Goal: Transaction & Acquisition: Purchase product/service

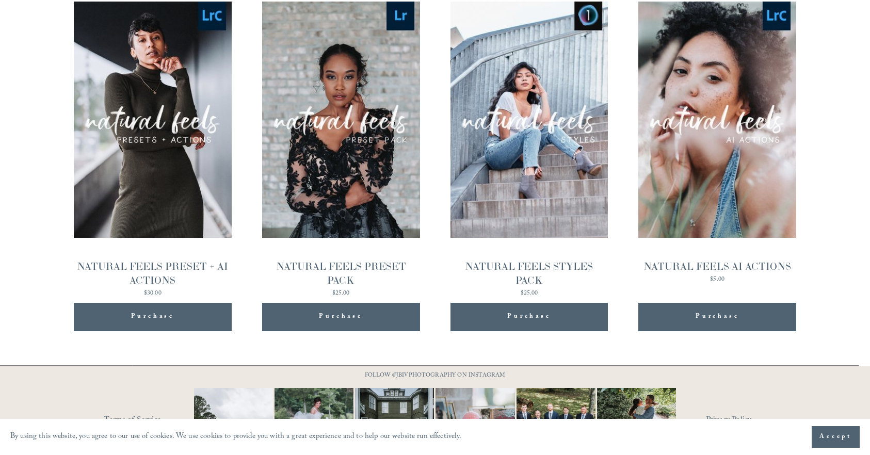
scroll to position [1091, 0]
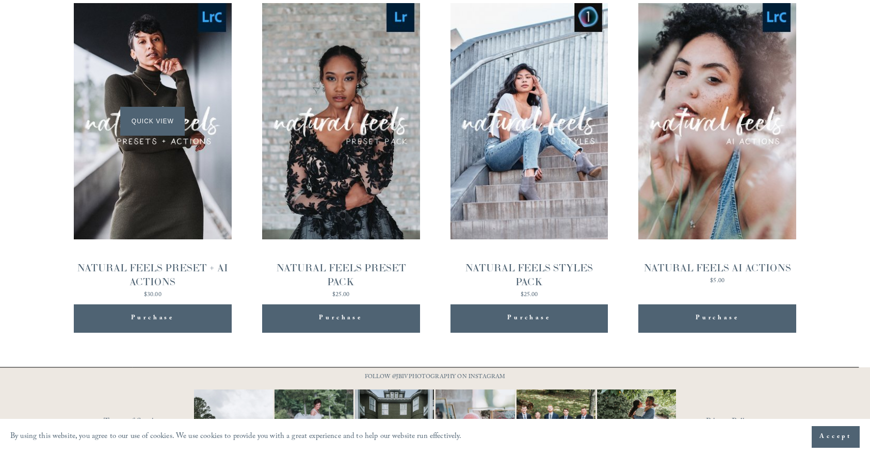
click at [150, 119] on span "Quick View" at bounding box center [152, 121] width 65 height 28
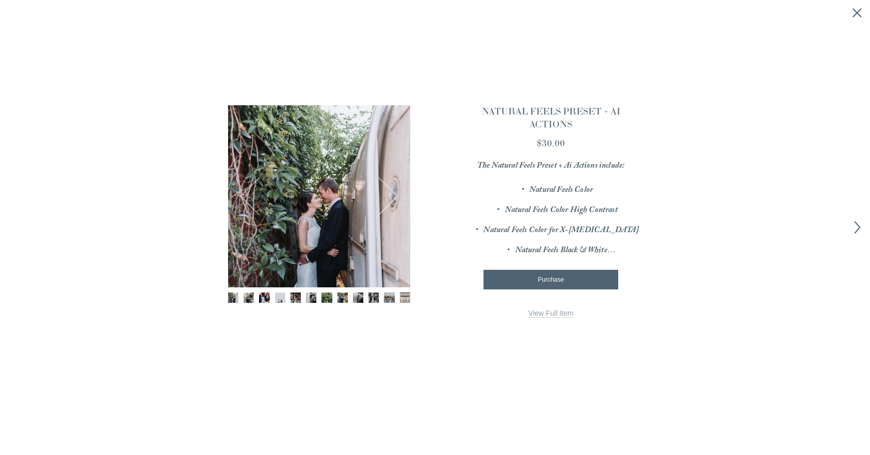
click at [248, 296] on img "Image 2 of 12" at bounding box center [249, 298] width 10 height 10
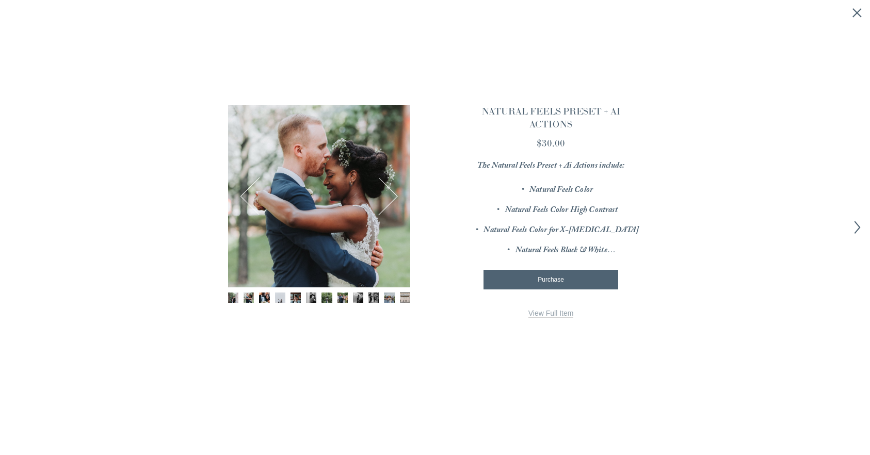
click at [263, 296] on img "Image 3 of 12" at bounding box center [264, 298] width 10 height 10
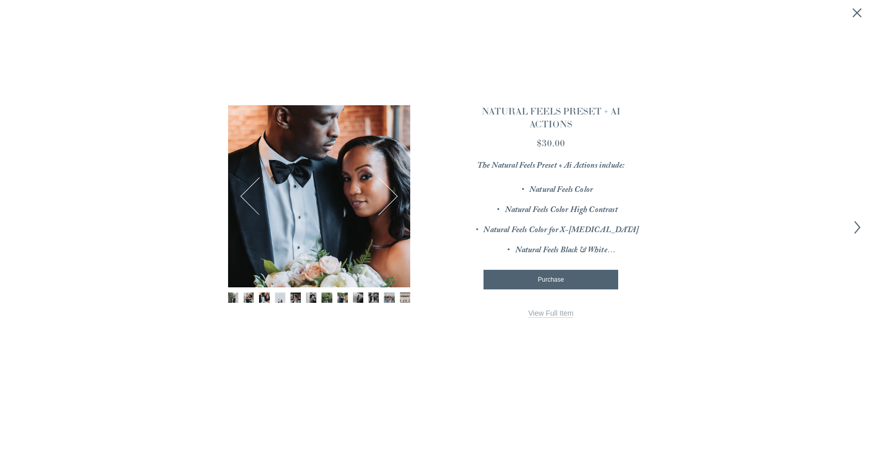
click at [297, 296] on img "Image 5 of 12" at bounding box center [296, 298] width 10 height 10
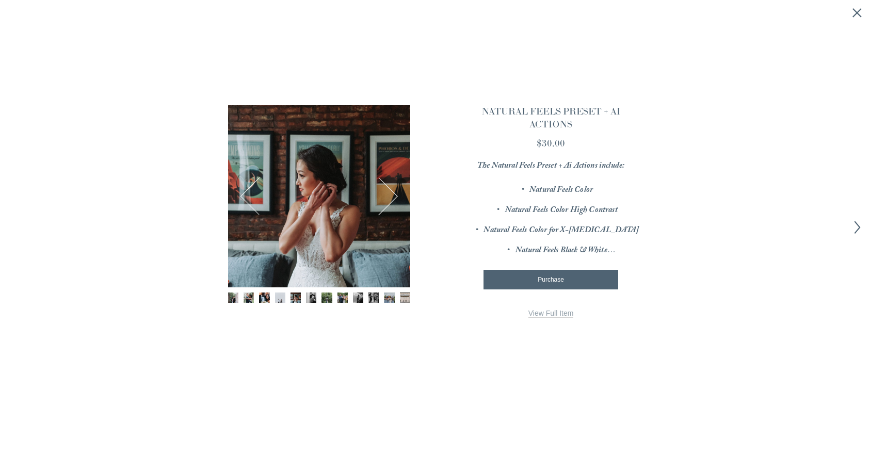
click at [327, 295] on img "Image 7 of 12" at bounding box center [327, 298] width 10 height 10
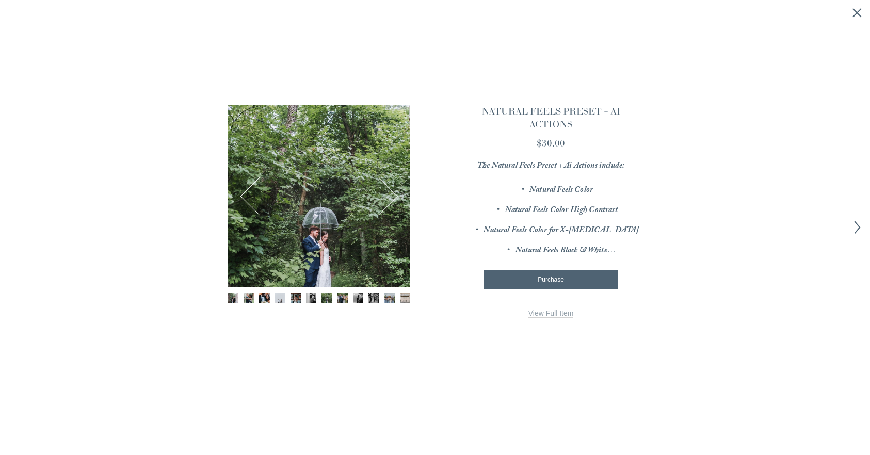
click at [552, 309] on link "View Full Item" at bounding box center [550, 313] width 45 height 9
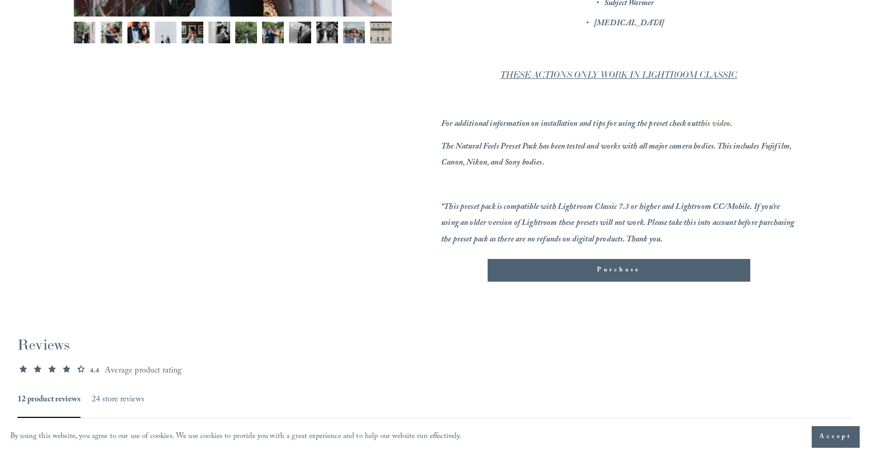
scroll to position [345, 0]
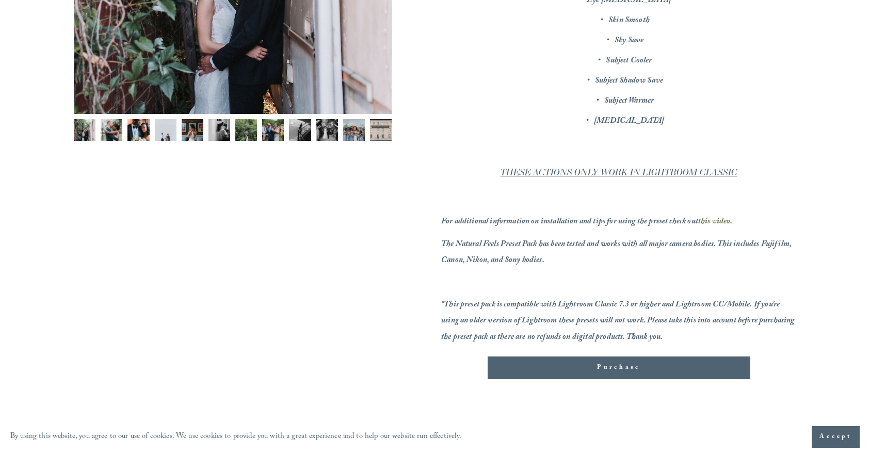
click at [609, 363] on span "Purchase" at bounding box center [618, 368] width 43 height 10
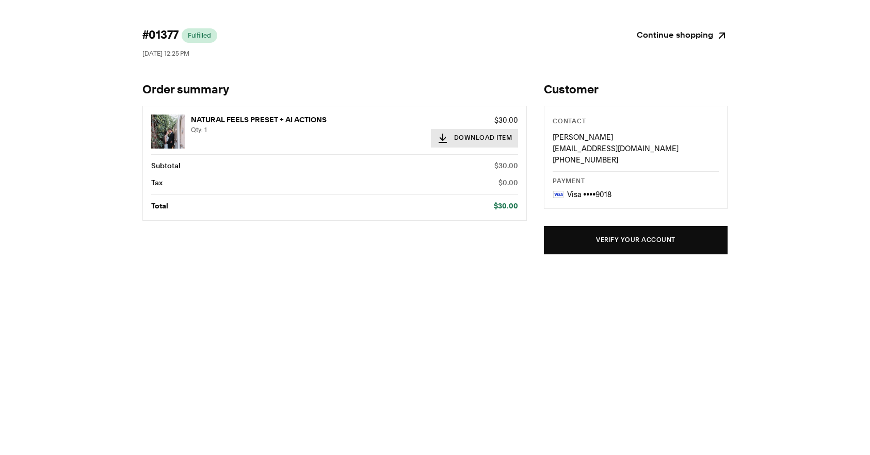
click at [468, 135] on button "Download Item" at bounding box center [475, 138] width 88 height 19
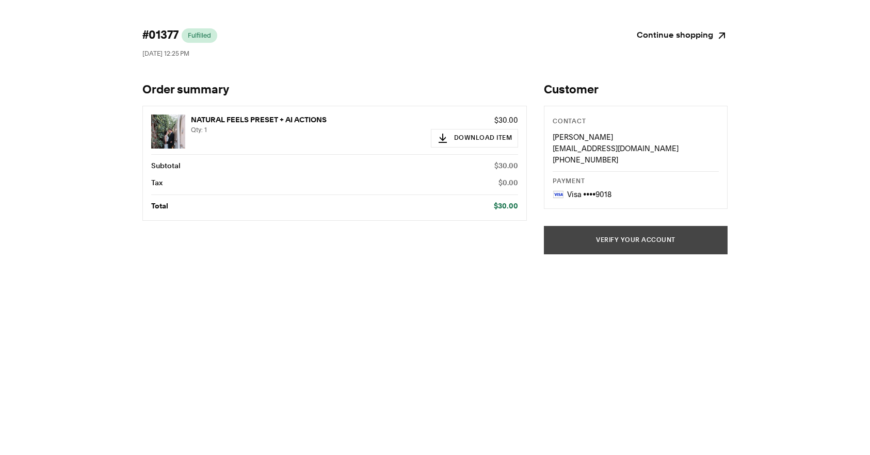
click at [621, 237] on button "Verify your account" at bounding box center [636, 240] width 184 height 28
